Goal: Check status: Check status

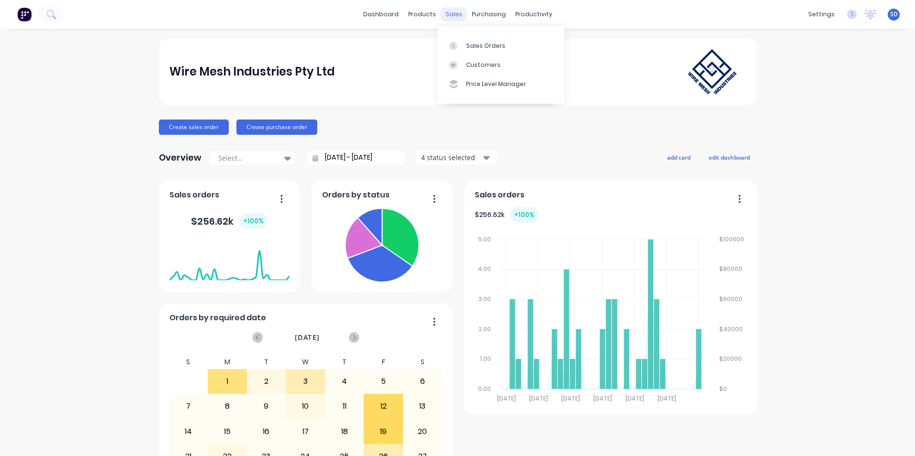
click at [445, 15] on div "sales" at bounding box center [454, 14] width 26 height 14
click at [457, 45] on div at bounding box center [456, 46] width 14 height 9
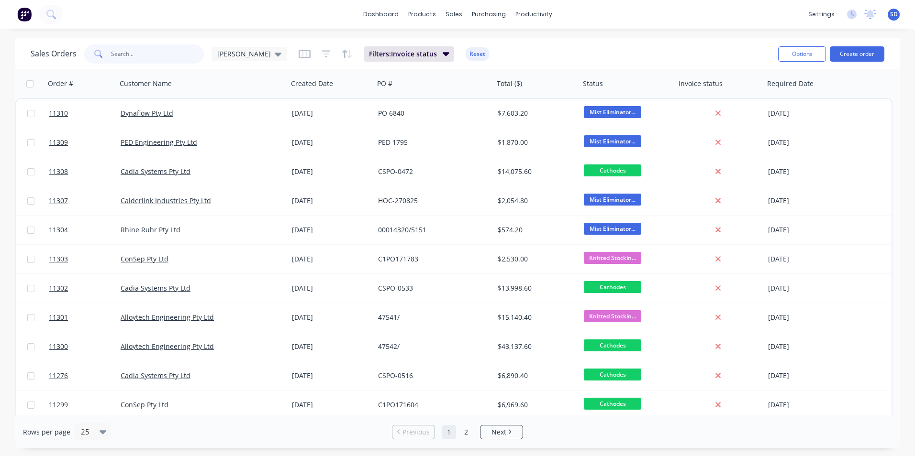
click at [145, 54] on input "text" at bounding box center [157, 54] width 93 height 19
type input "britannia"
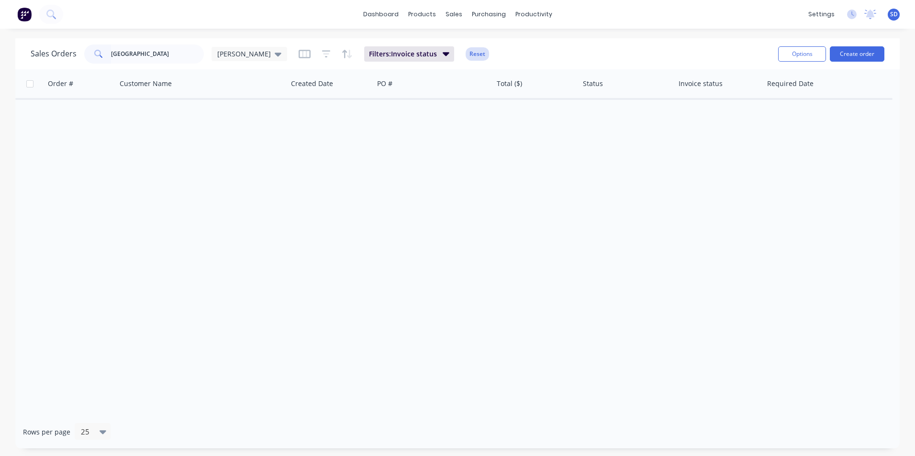
click at [466, 56] on button "Reset" at bounding box center [477, 53] width 23 height 13
